Goal: Complete application form

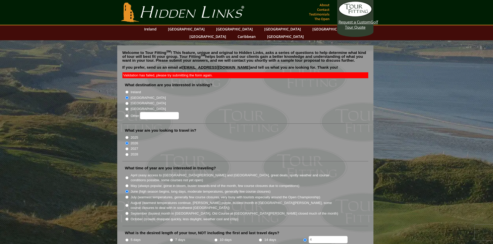
drag, startPoint x: 183, startPoint y: 59, endPoint x: 225, endPoint y: 59, distance: 42.4
click at [231, 65] on p "If you prefer, send us an email at [EMAIL_ADDRESS][DOMAIN_NAME] and tell us wha…" at bounding box center [245, 69] width 246 height 8
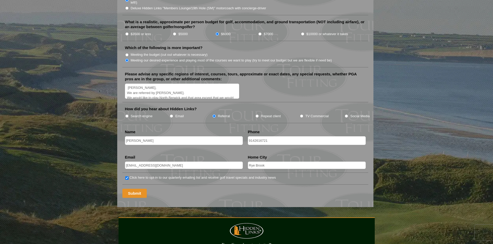
scroll to position [595, 0]
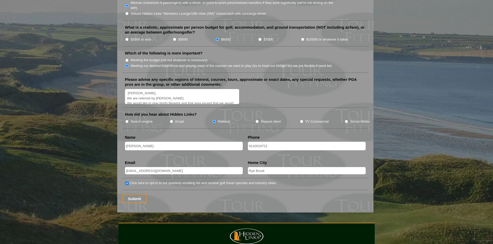
click at [278, 167] on input "Rye Brook" at bounding box center [307, 170] width 118 height 7
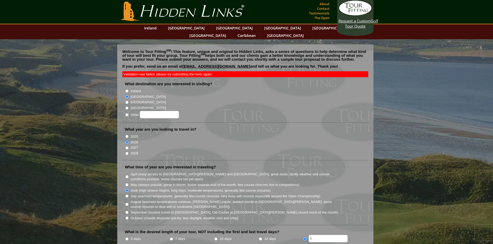
scroll to position [0, 0]
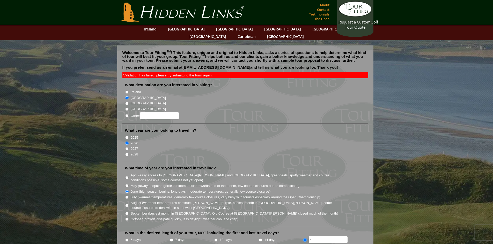
type input "[GEOGRAPHIC_DATA], [GEOGRAPHIC_DATA]"
click at [323, 5] on link "About" at bounding box center [324, 4] width 12 height 7
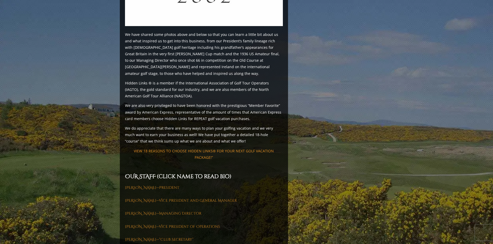
scroll to position [595, 0]
click at [162, 185] on link "Iain McLean—President" at bounding box center [152, 187] width 54 height 5
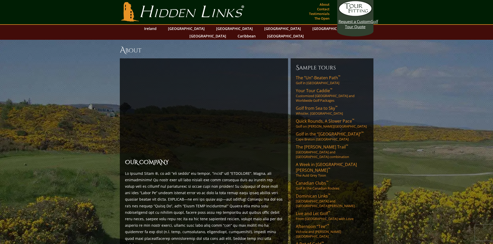
scroll to position [0, 0]
click at [323, 10] on link "Contact" at bounding box center [322, 9] width 15 height 7
